Goal: Browse casually: Explore the website without a specific task or goal

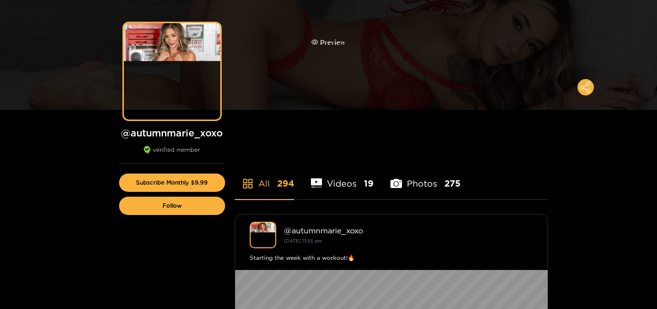
scroll to position [145, 0]
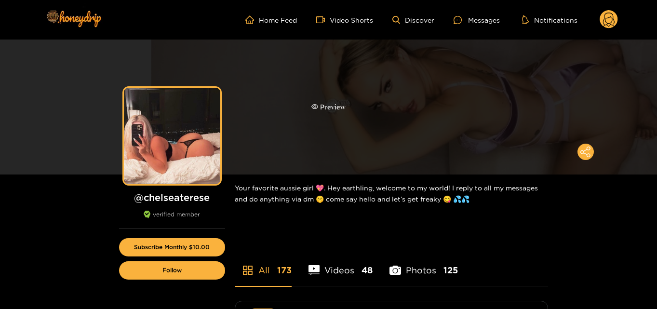
scroll to position [48, 0]
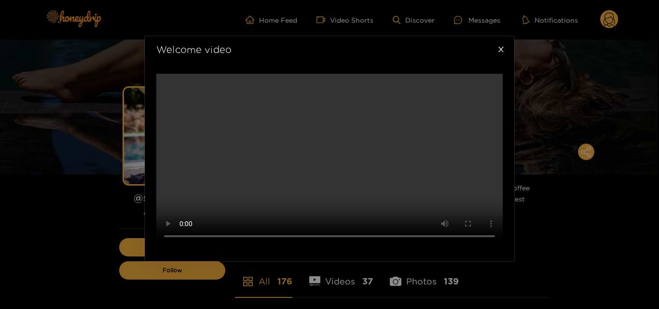
click at [501, 96] on video at bounding box center [329, 160] width 346 height 173
click at [502, 36] on span "Close" at bounding box center [500, 49] width 27 height 27
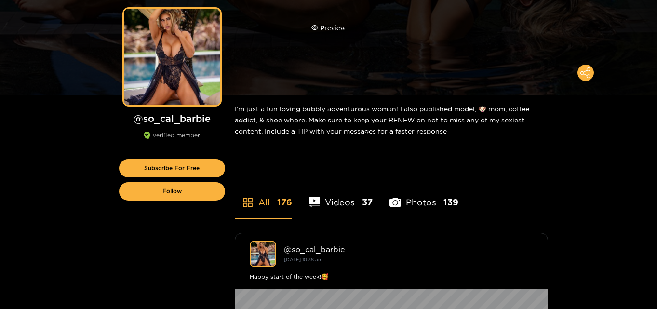
scroll to position [96, 0]
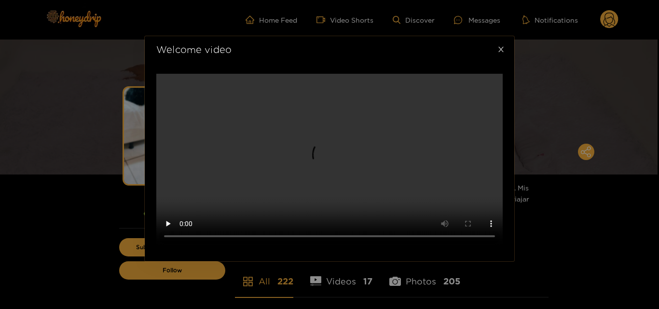
click at [496, 63] on span "Close" at bounding box center [500, 49] width 27 height 27
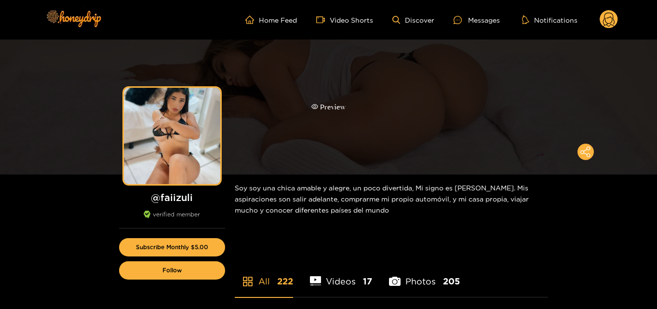
scroll to position [48, 0]
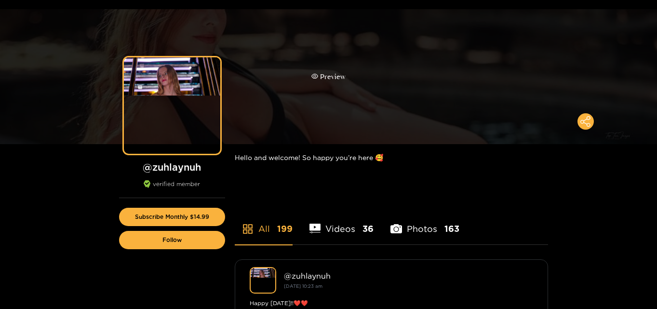
scroll to position [48, 0]
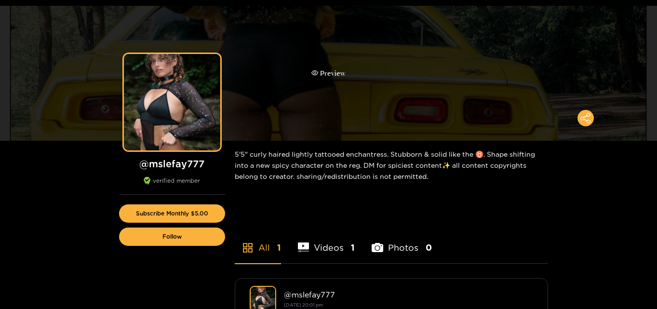
scroll to position [48, 0]
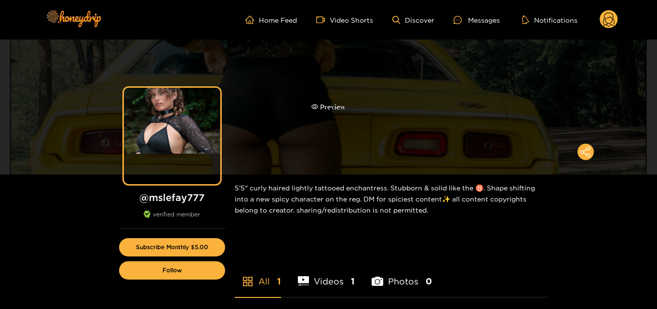
scroll to position [48, 0]
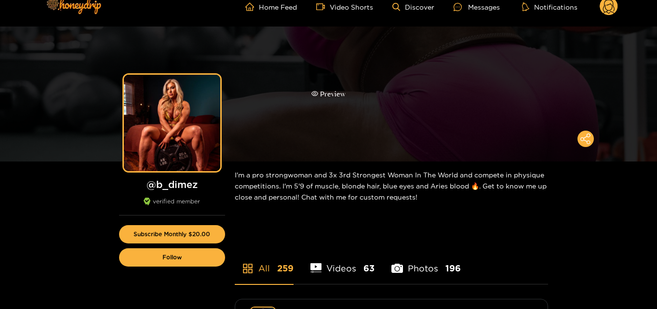
scroll to position [48, 0]
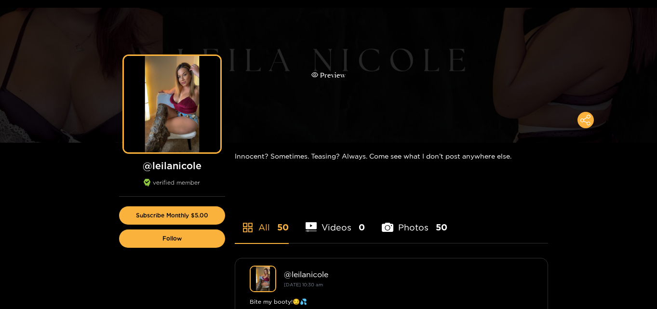
scroll to position [48, 0]
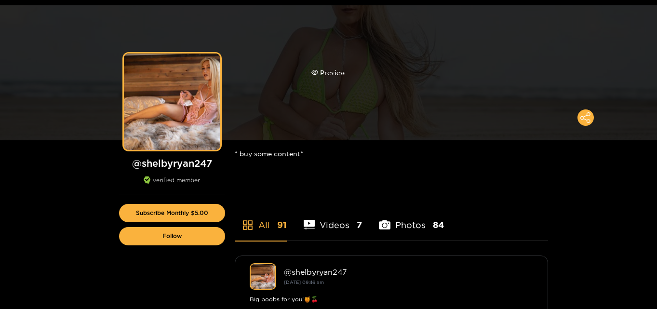
scroll to position [48, 0]
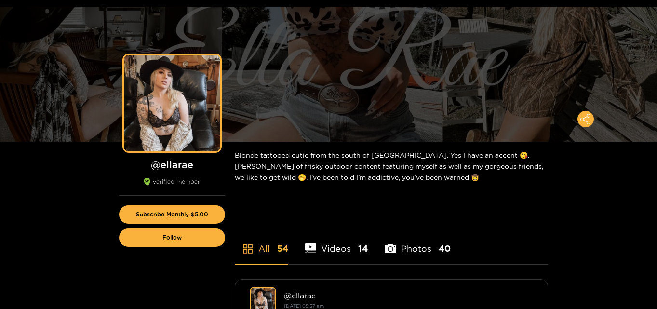
scroll to position [48, 0]
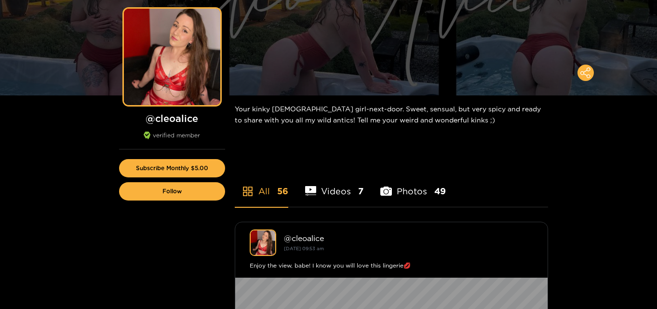
scroll to position [96, 0]
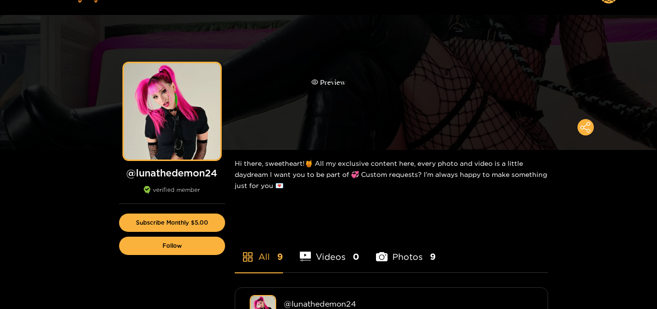
scroll to position [48, 0]
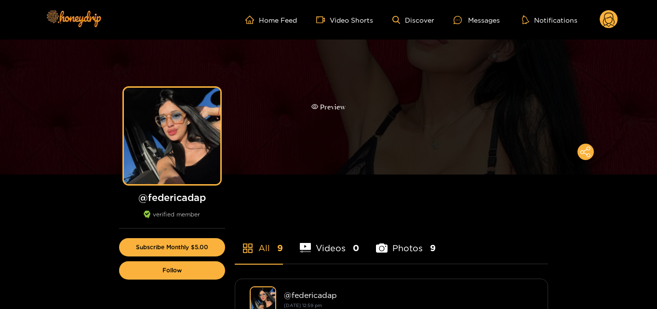
scroll to position [48, 0]
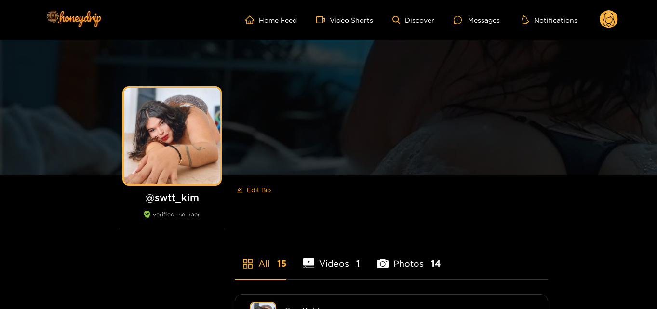
scroll to position [48, 0]
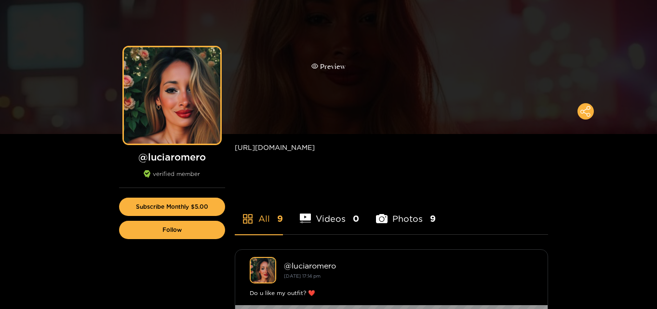
scroll to position [96, 0]
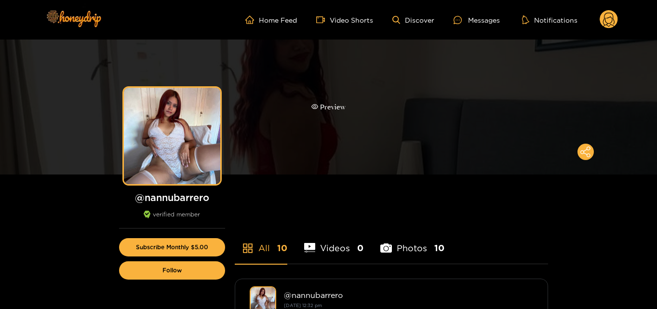
scroll to position [48, 0]
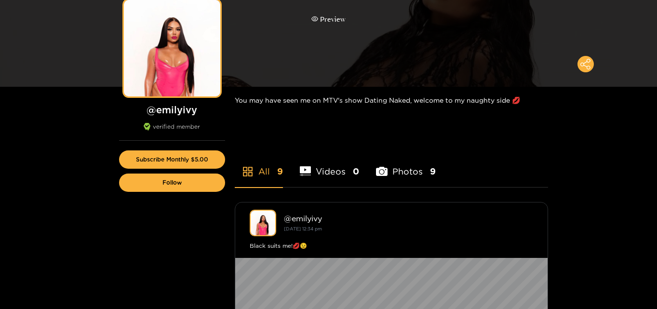
scroll to position [96, 0]
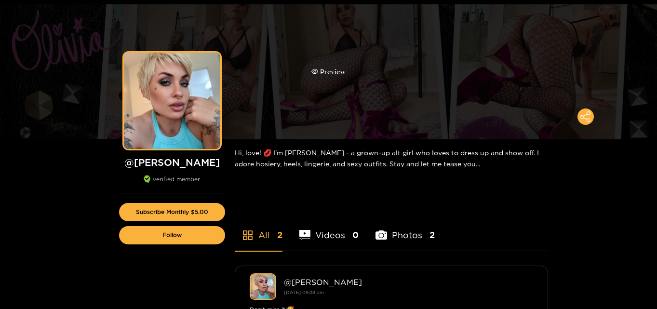
scroll to position [48, 0]
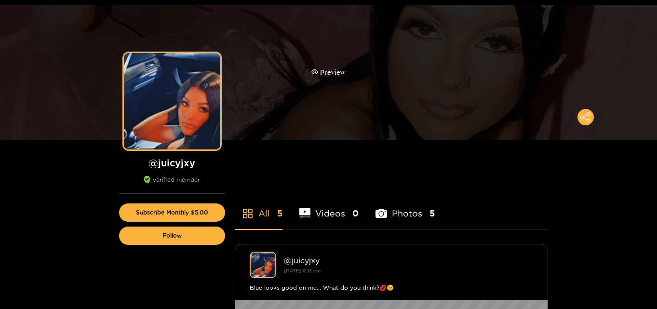
scroll to position [48, 0]
